Goal: Transaction & Acquisition: Purchase product/service

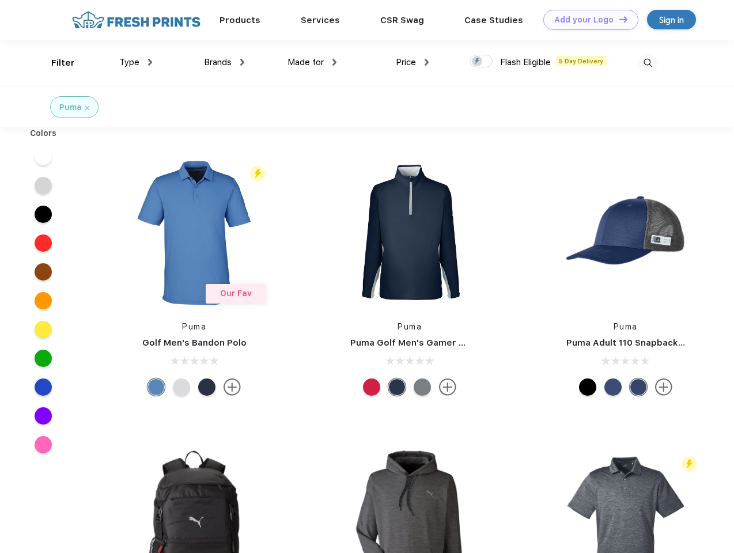
click at [586, 20] on link "Add your Logo Design Tool" at bounding box center [590, 20] width 95 height 20
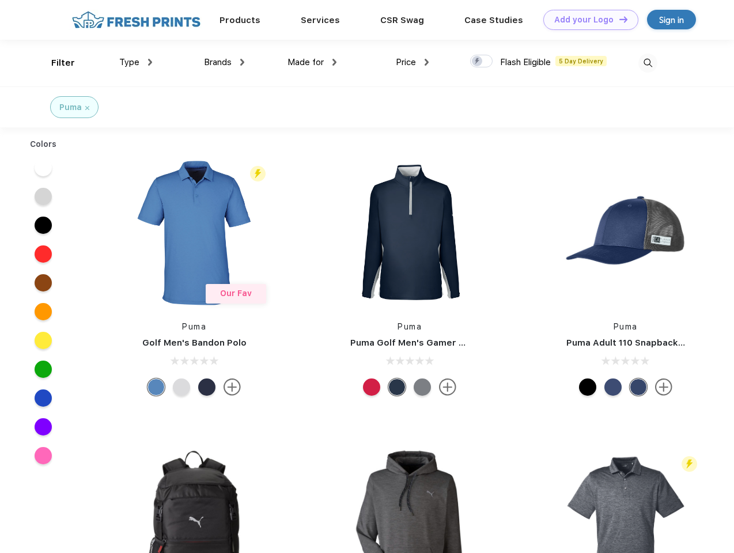
click at [0, 0] on div "Design Tool" at bounding box center [0, 0] width 0 height 0
click at [618, 19] on link "Add your Logo Design Tool" at bounding box center [590, 20] width 95 height 20
click at [55, 63] on div "Filter" at bounding box center [63, 62] width 24 height 13
click at [136, 62] on span "Type" at bounding box center [129, 62] width 20 height 10
click at [224, 62] on span "Brands" at bounding box center [218, 62] width 28 height 10
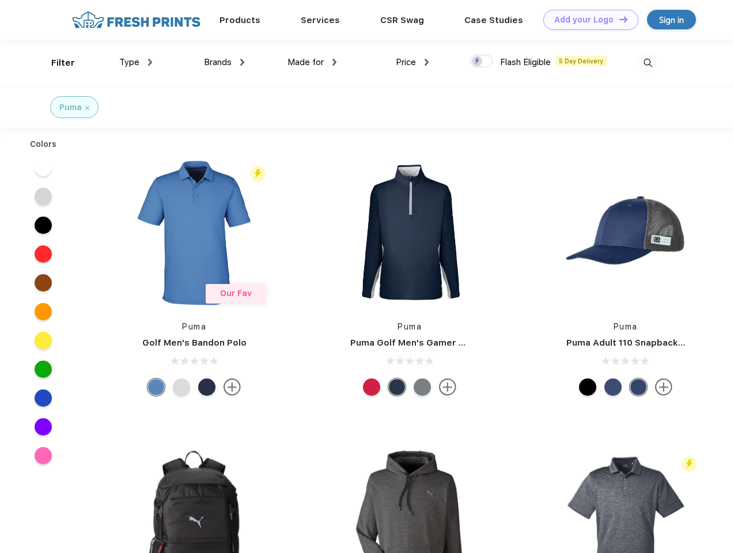
click at [312, 62] on span "Made for" at bounding box center [305, 62] width 36 height 10
click at [413, 62] on span "Price" at bounding box center [406, 62] width 20 height 10
click at [482, 62] on div at bounding box center [481, 61] width 22 height 13
click at [478, 62] on input "checkbox" at bounding box center [473, 57] width 7 height 7
click at [648, 63] on img at bounding box center [647, 63] width 19 height 19
